Goal: Task Accomplishment & Management: Manage account settings

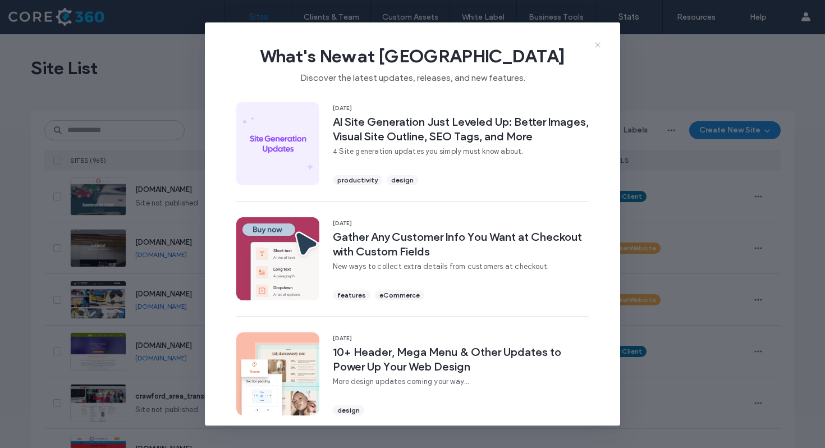
click at [600, 42] on use at bounding box center [597, 44] width 5 height 5
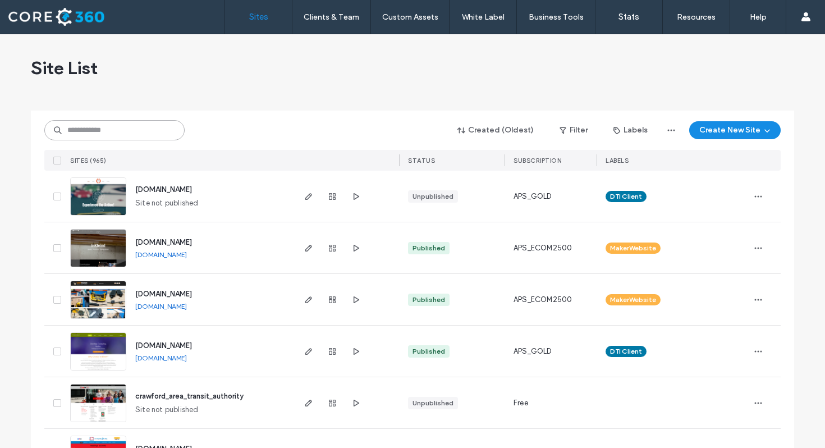
click at [147, 130] on input at bounding box center [114, 130] width 140 height 20
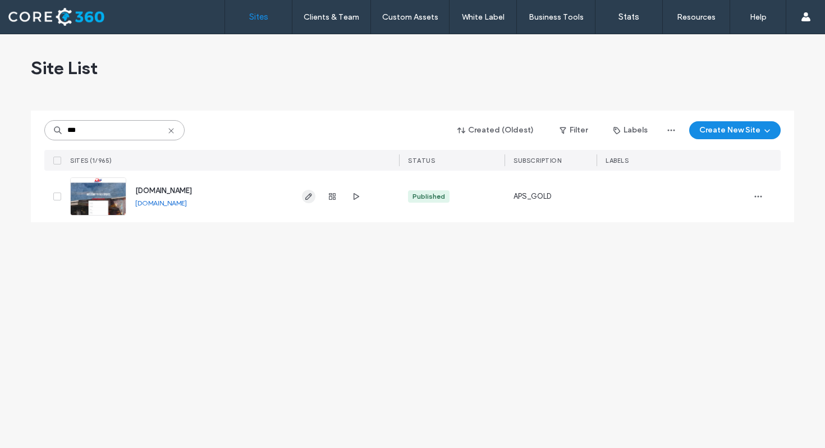
type input "***"
click at [310, 194] on icon "button" at bounding box center [308, 196] width 9 height 9
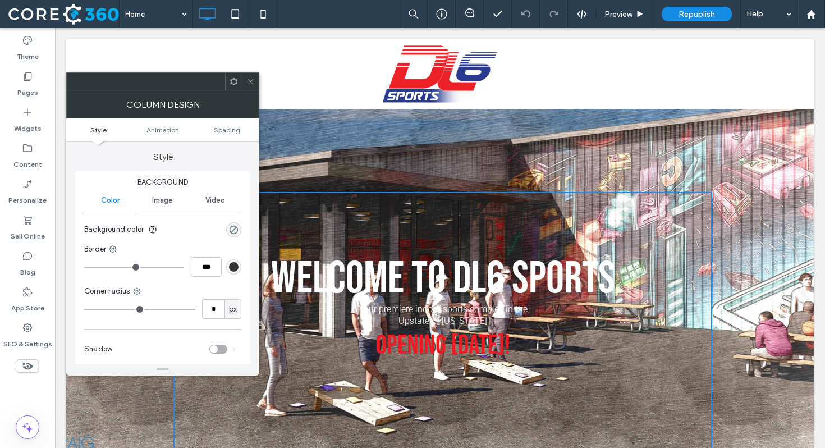
scroll to position [2, 0]
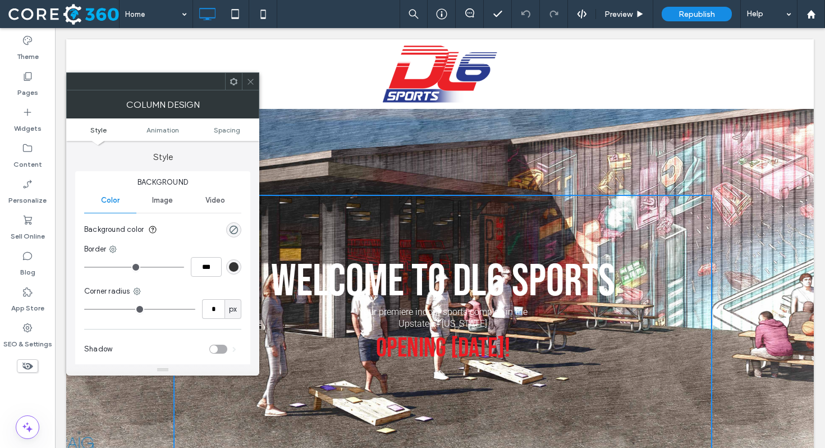
click at [248, 80] on icon at bounding box center [250, 81] width 8 height 8
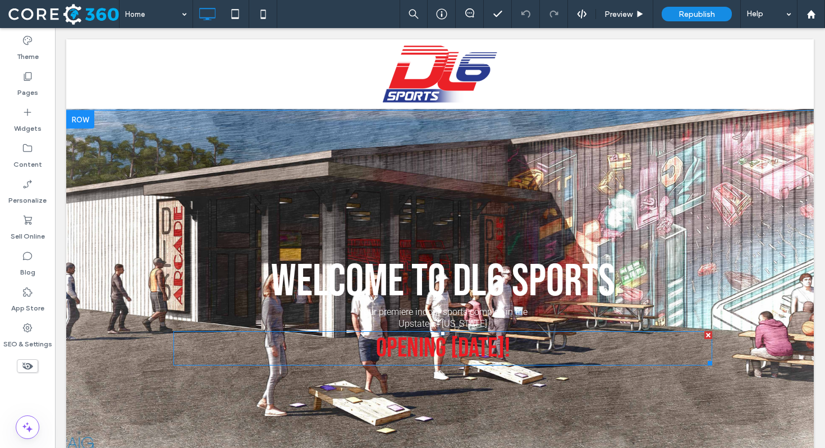
click at [454, 348] on span "OPENING [DATE]!" at bounding box center [443, 348] width 134 height 32
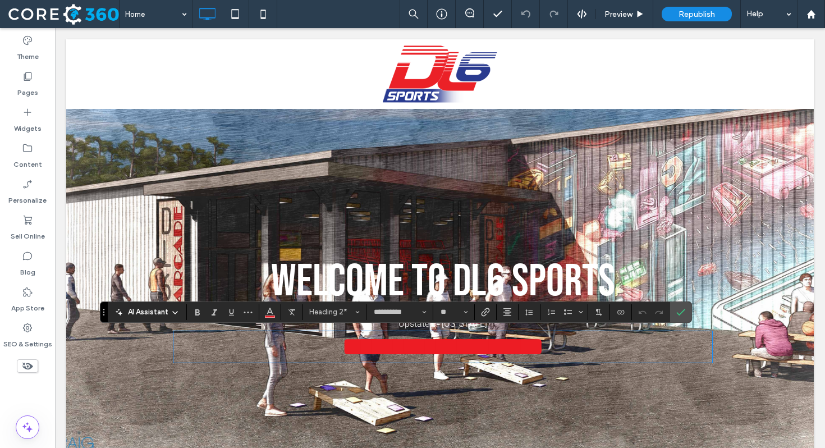
click at [454, 348] on span "**********" at bounding box center [443, 346] width 203 height 26
click at [454, 348] on span "**********" at bounding box center [442, 346] width 149 height 26
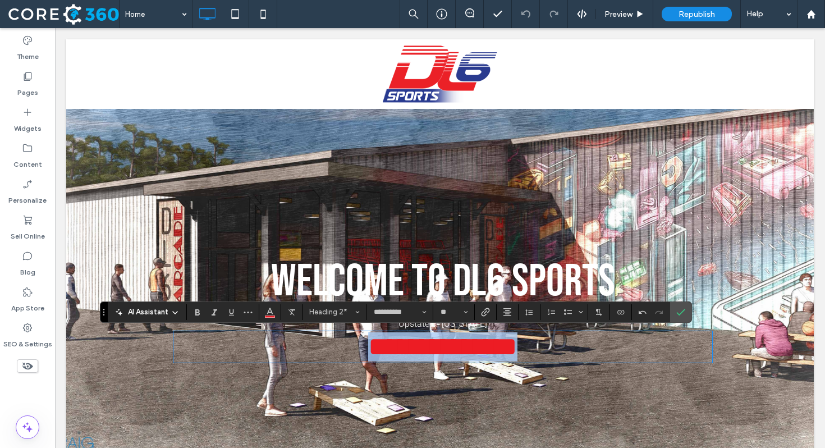
click at [454, 348] on span "**********" at bounding box center [442, 346] width 149 height 26
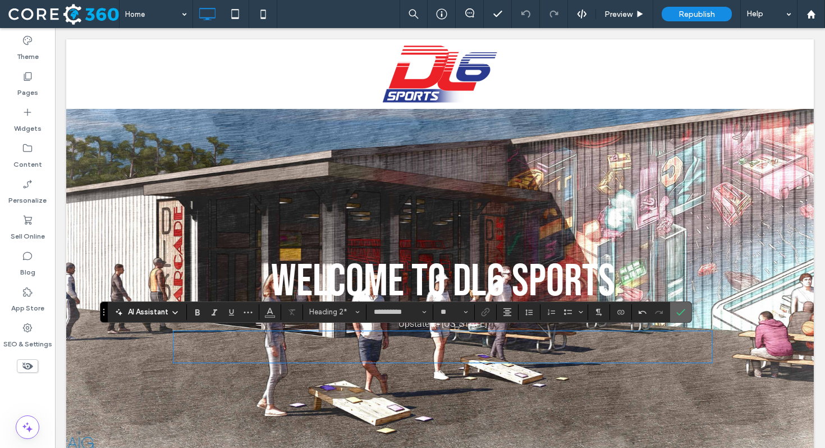
click at [689, 314] on label "Confirm" at bounding box center [681, 312] width 17 height 20
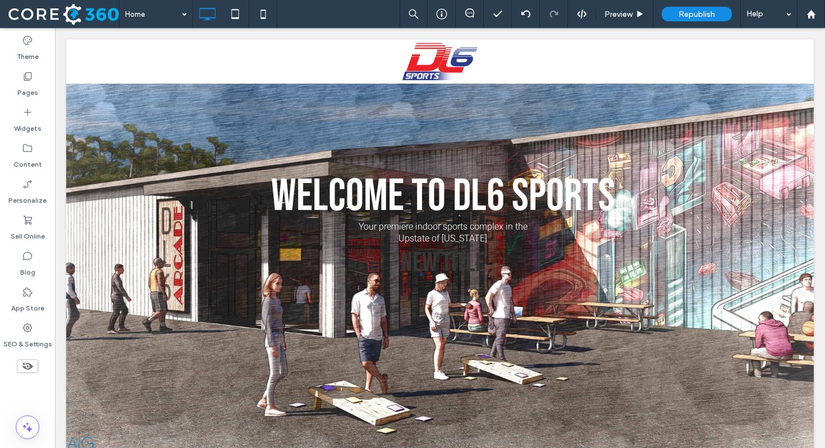
scroll to position [0, 0]
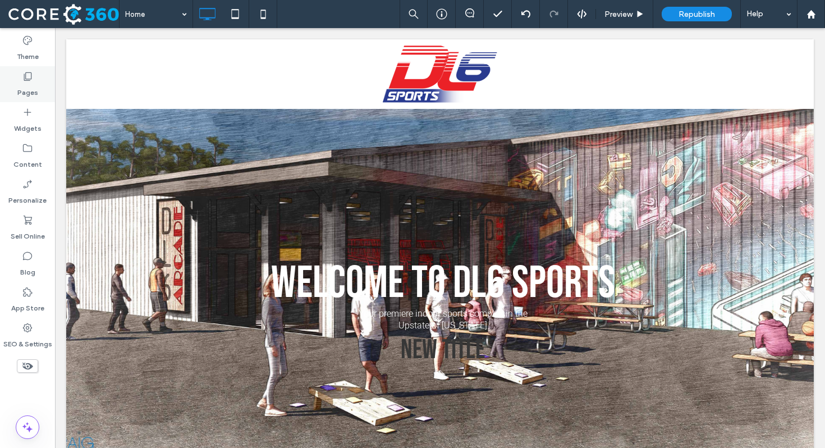
click at [35, 85] on label "Pages" at bounding box center [27, 90] width 21 height 16
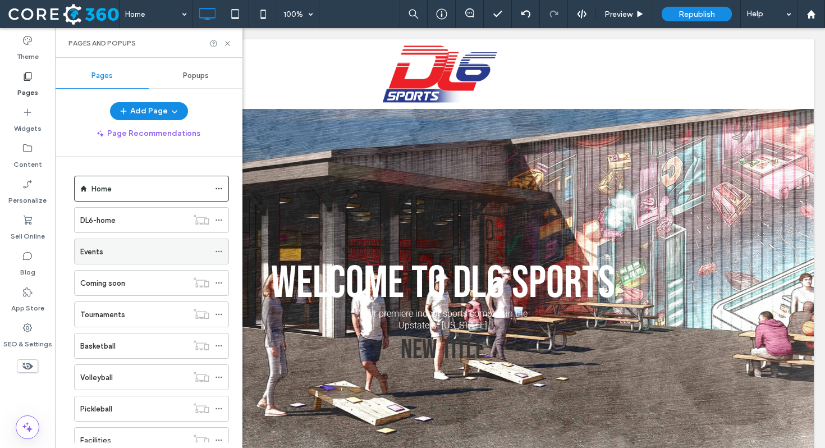
click at [221, 250] on icon at bounding box center [219, 252] width 8 height 8
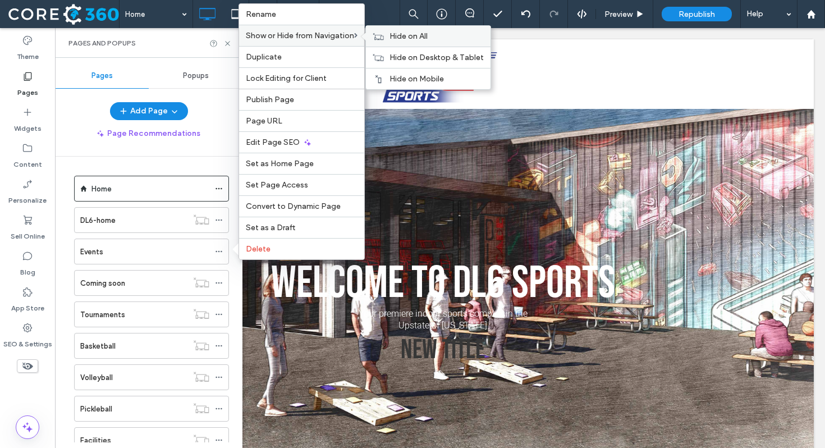
click at [410, 38] on span "Hide on All" at bounding box center [409, 36] width 38 height 10
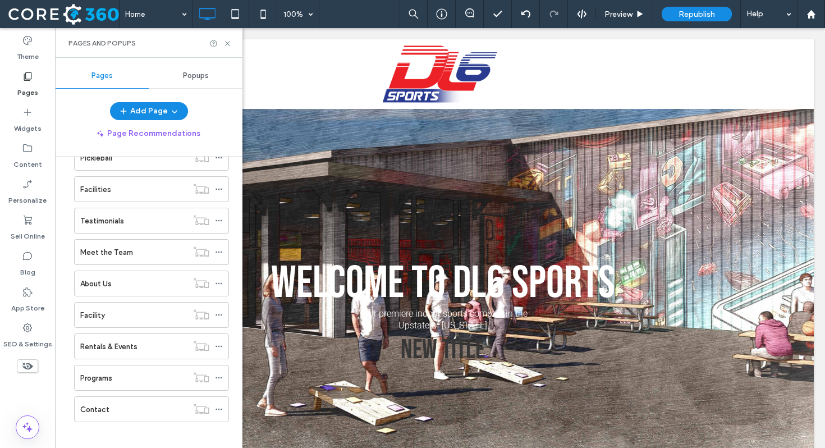
scroll to position [253, 0]
click at [148, 282] on div "About Us" at bounding box center [133, 282] width 107 height 12
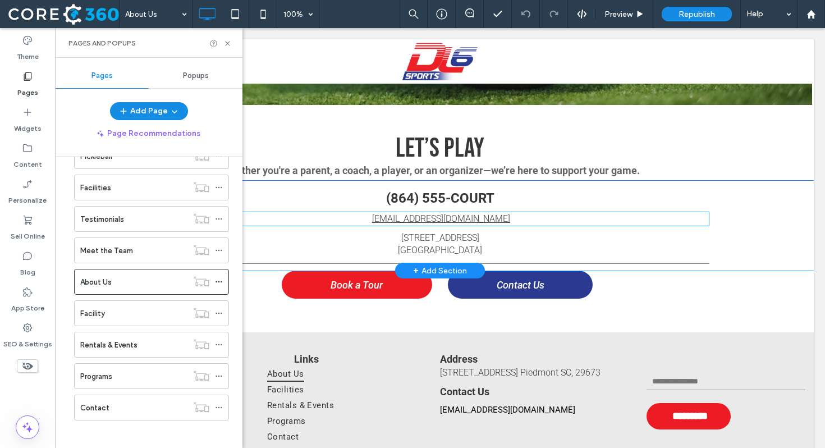
scroll to position [1671, 0]
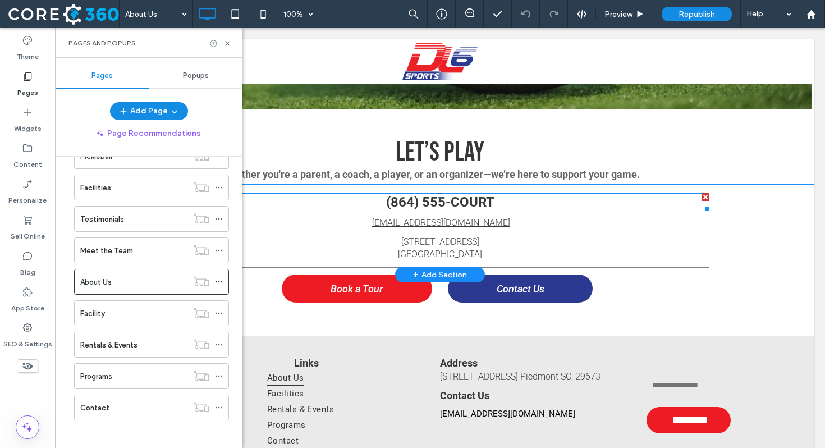
click at [452, 205] on span "(864) 555-COURT" at bounding box center [440, 202] width 108 height 16
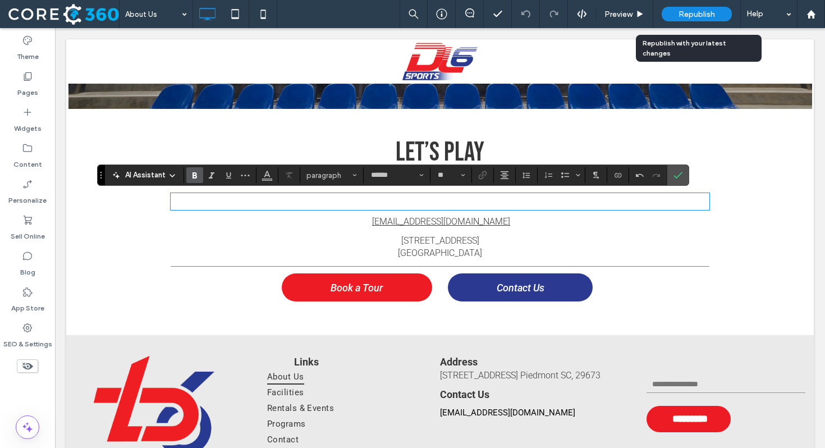
click at [685, 19] on div "Republish" at bounding box center [697, 14] width 70 height 15
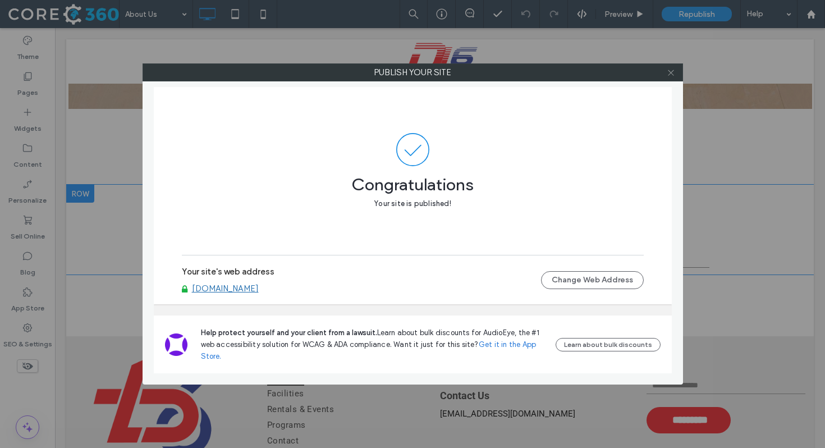
click at [669, 74] on icon at bounding box center [671, 72] width 8 height 8
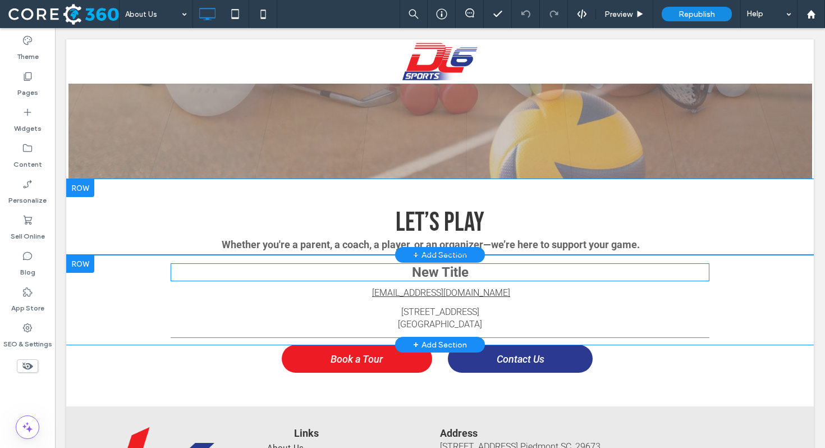
scroll to position [1595, 0]
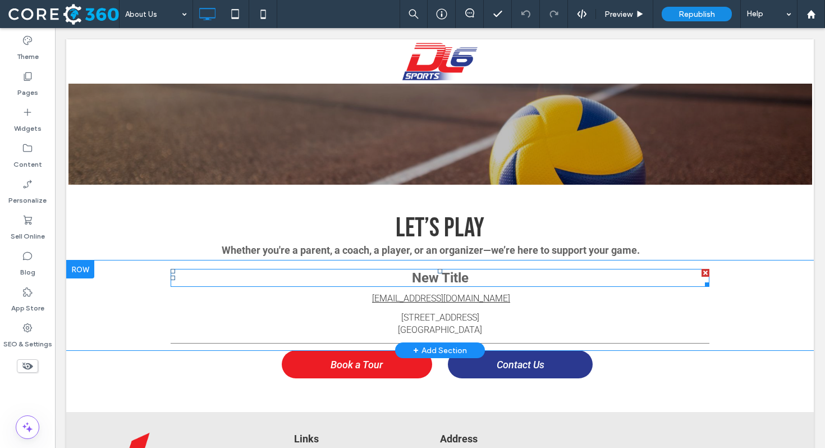
click at [705, 273] on div at bounding box center [706, 273] width 8 height 8
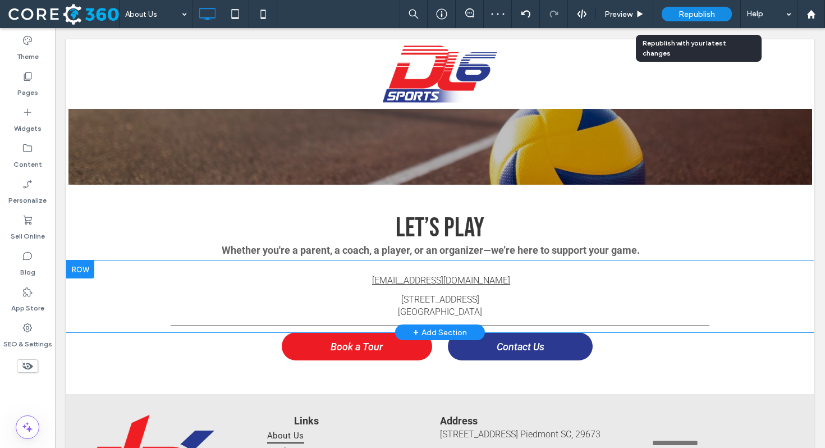
click at [690, 15] on span "Republish" at bounding box center [697, 15] width 36 height 10
